Goal: Task Accomplishment & Management: Use online tool/utility

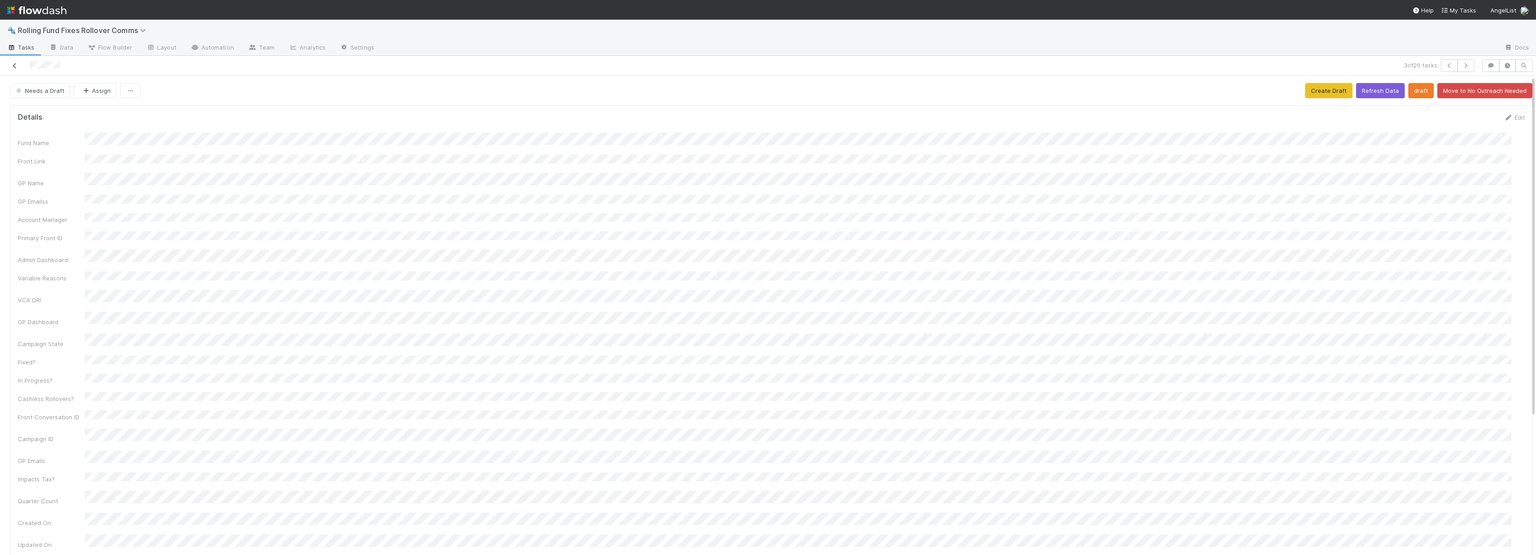
click at [17, 67] on icon at bounding box center [14, 66] width 9 height 6
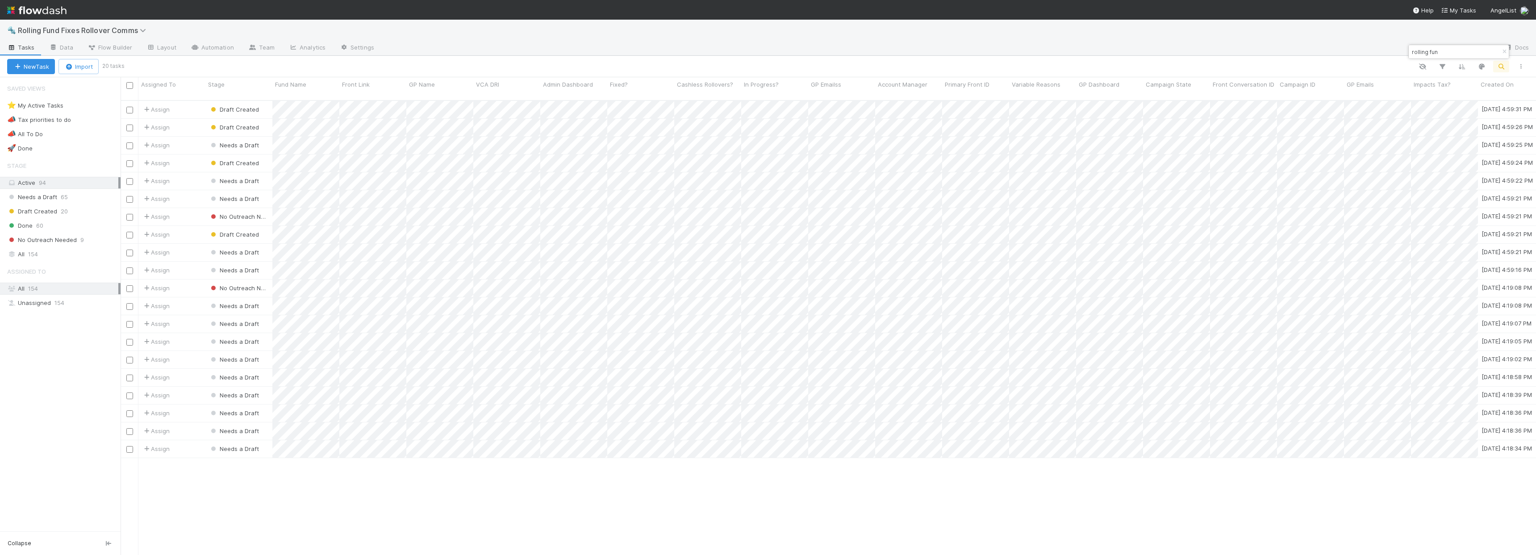
scroll to position [455, 1409]
click at [1456, 48] on input "rolling fun" at bounding box center [1454, 51] width 89 height 11
click at [1454, 50] on input "rolling fun" at bounding box center [1454, 51] width 89 height 11
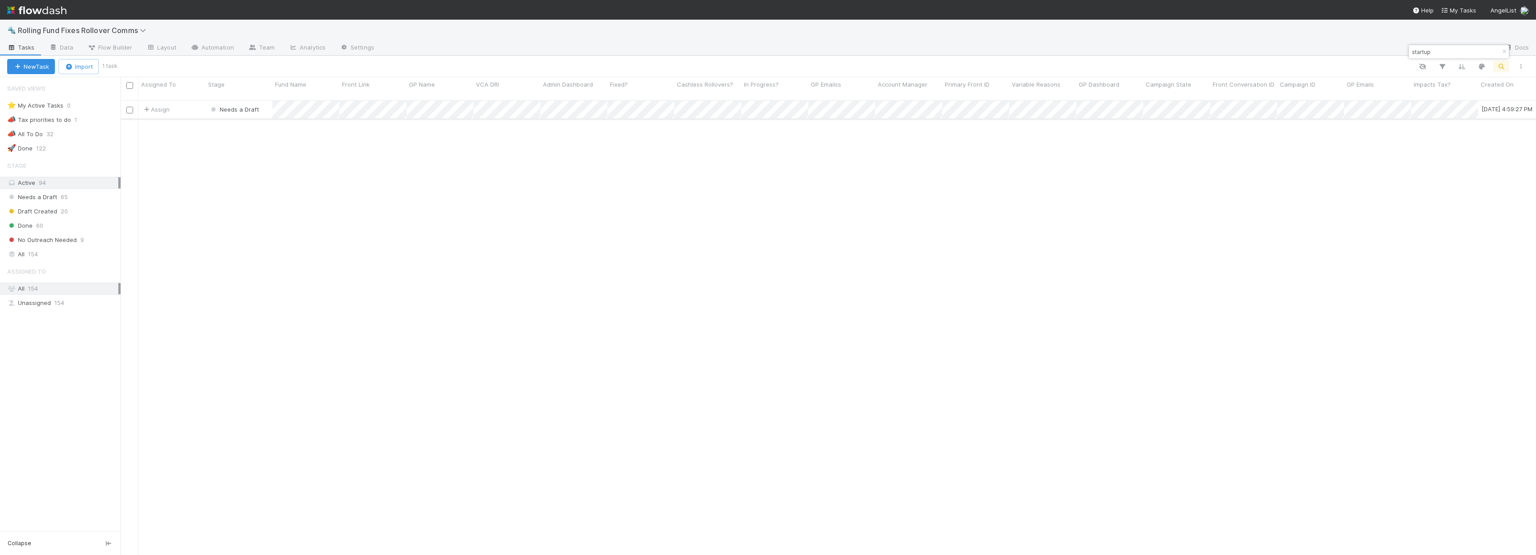
type input "startup"
click at [190, 101] on div "Assign" at bounding box center [171, 109] width 67 height 17
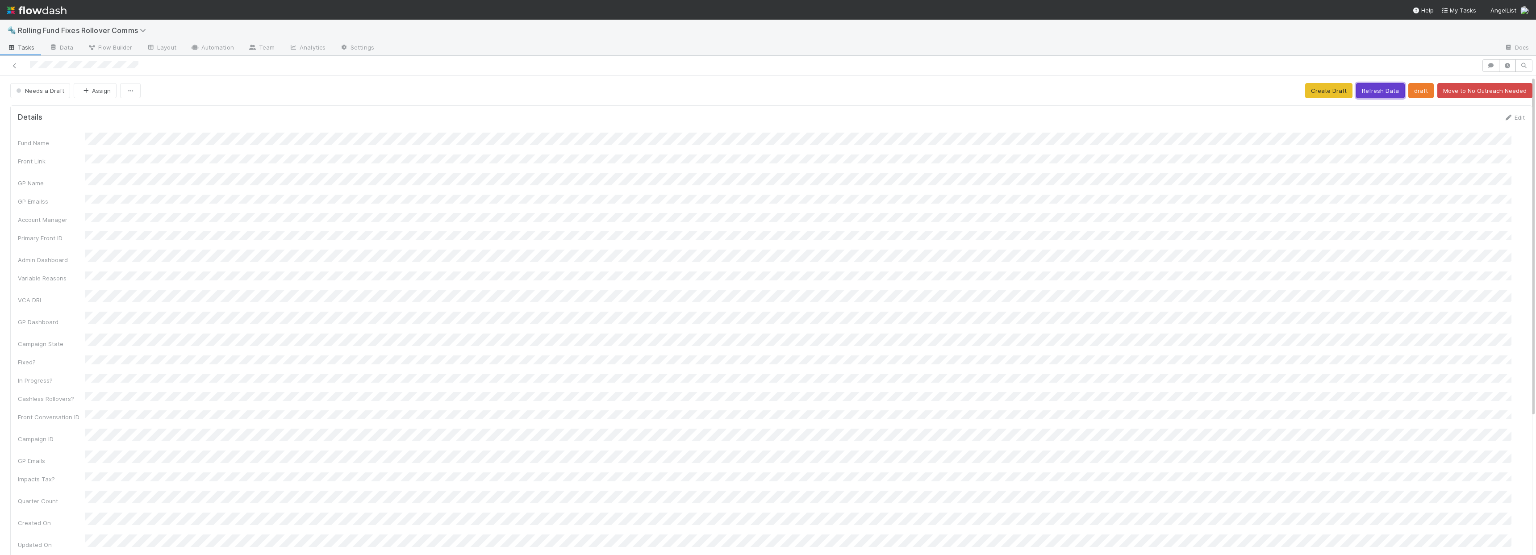
click at [1371, 89] on button "Refresh Data" at bounding box center [1380, 90] width 49 height 15
